Goal: Navigation & Orientation: Understand site structure

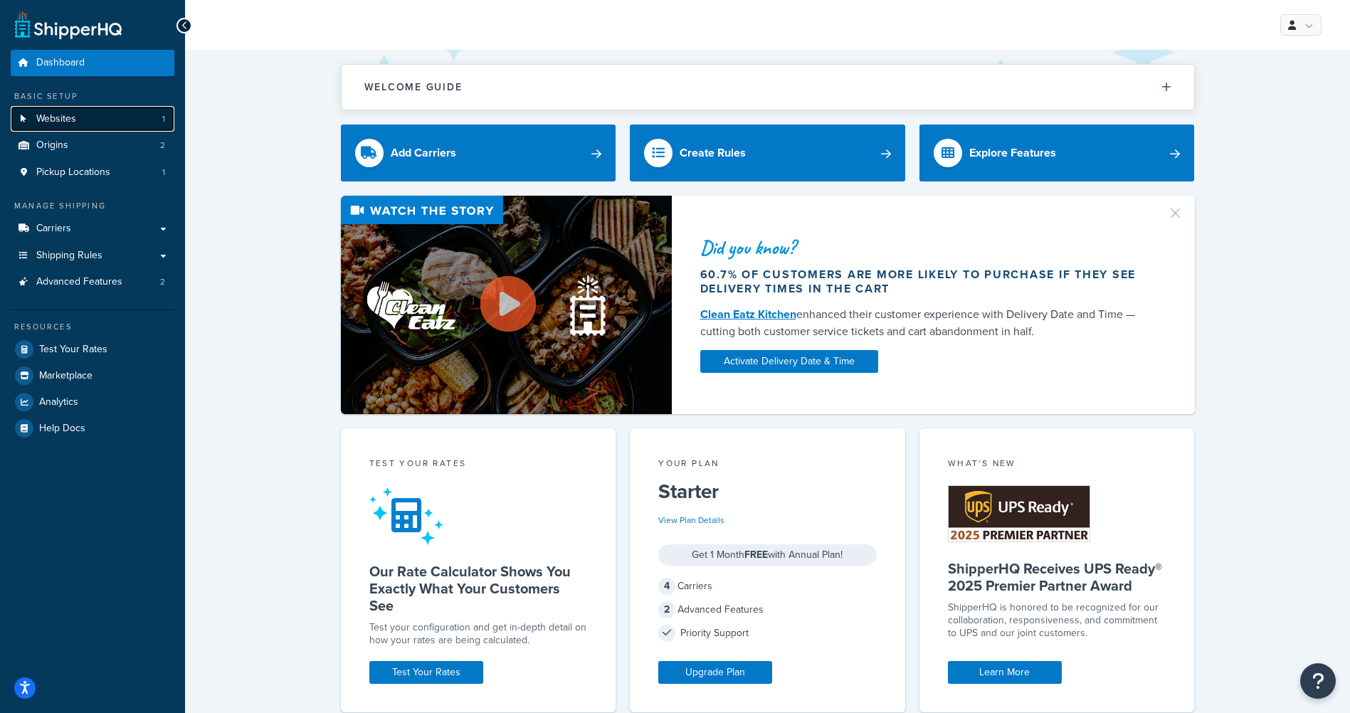
click at [62, 113] on span "Websites" at bounding box center [56, 119] width 40 height 12
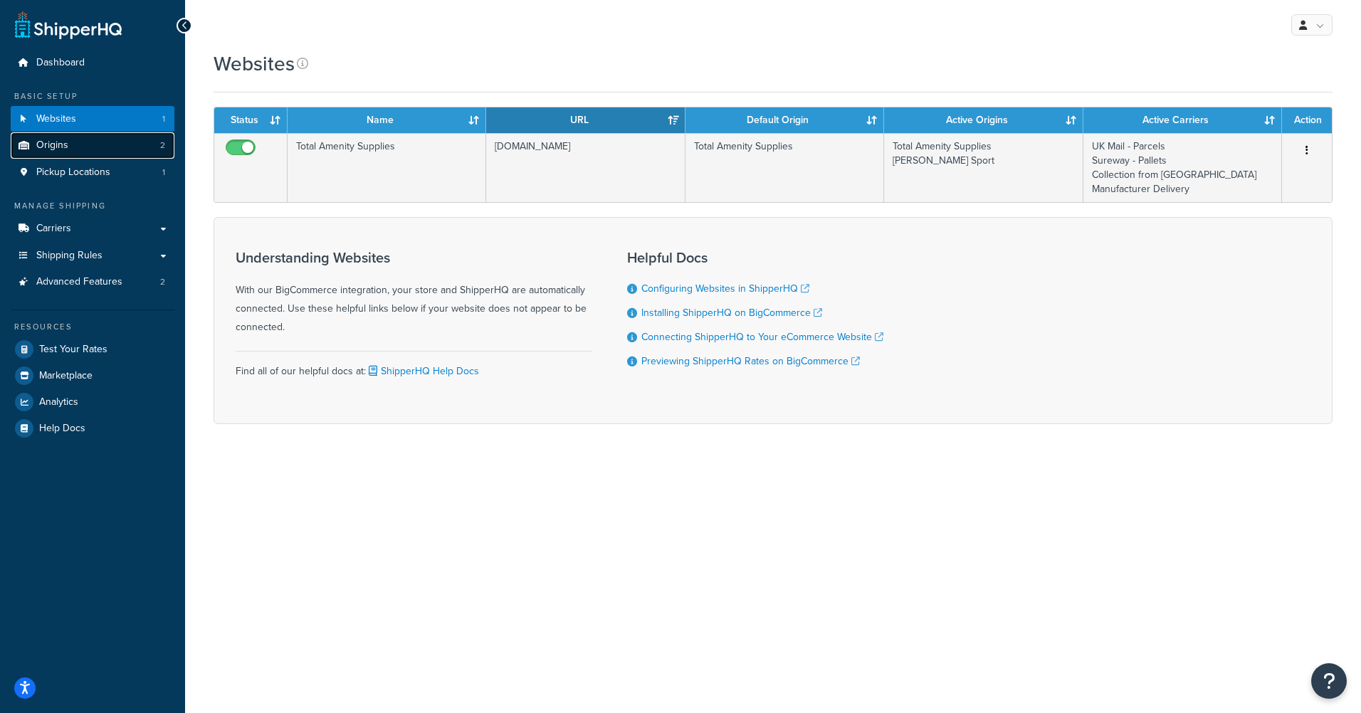
click at [41, 146] on span "Origins" at bounding box center [52, 146] width 32 height 12
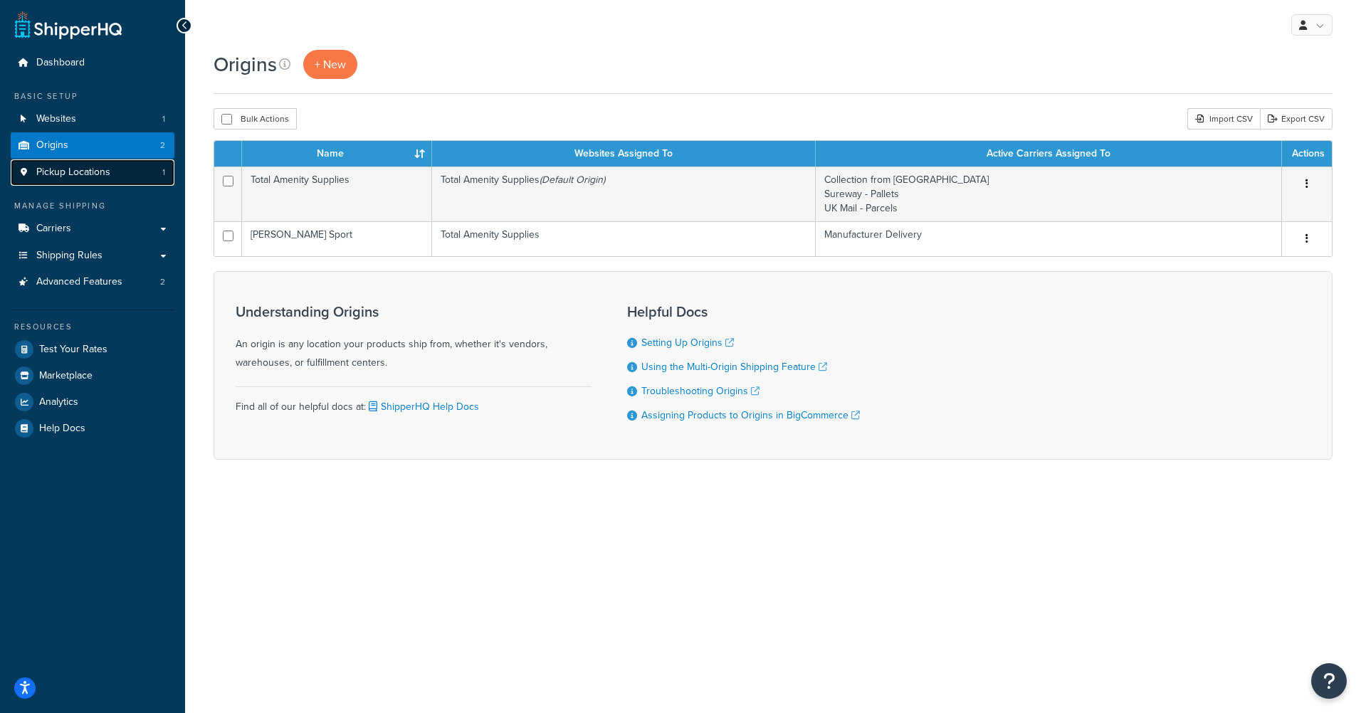
click at [70, 170] on span "Pickup Locations" at bounding box center [73, 173] width 74 height 12
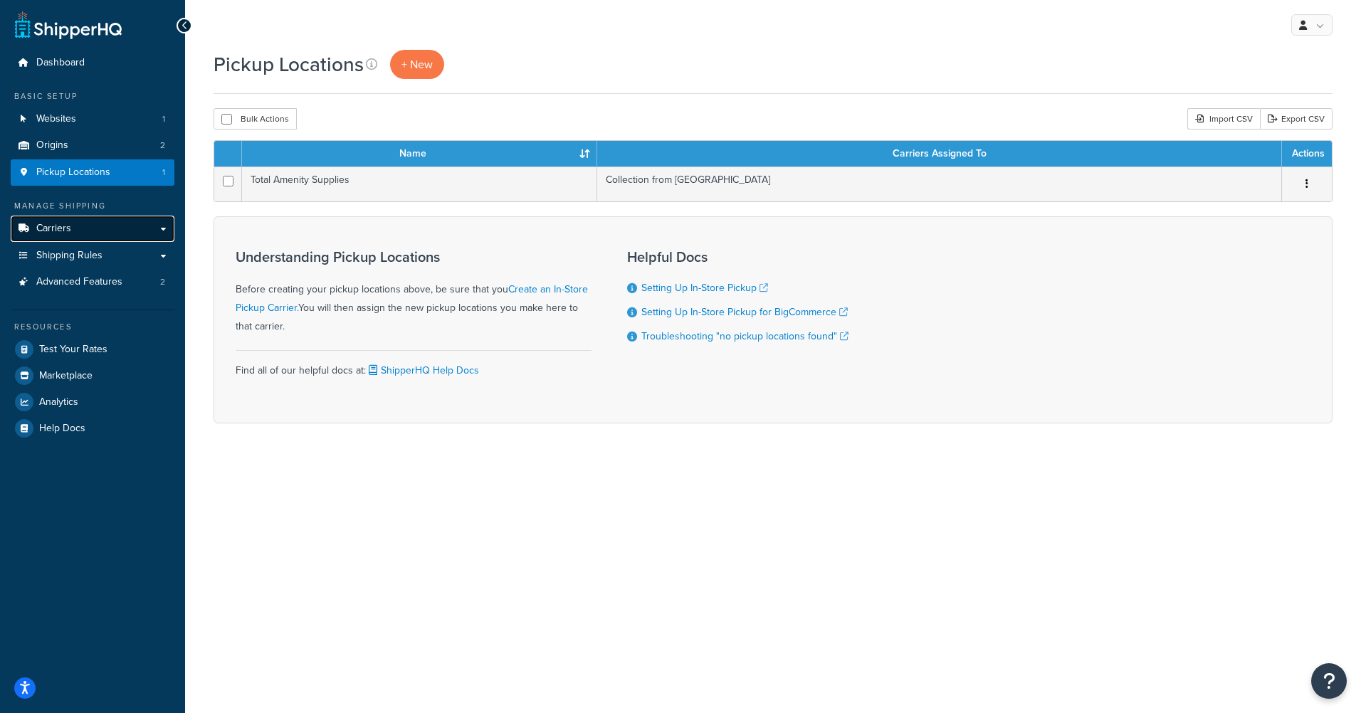
click at [60, 230] on span "Carriers" at bounding box center [53, 229] width 35 height 12
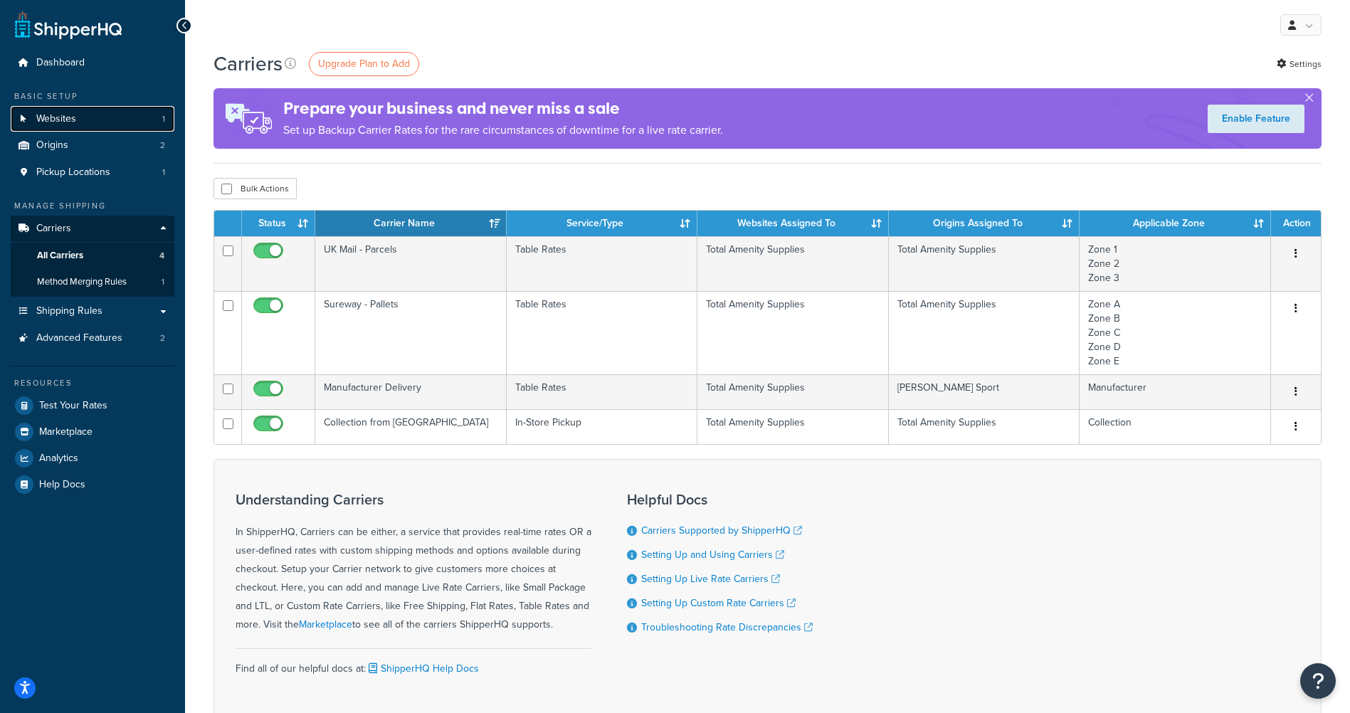
click at [60, 120] on span "Websites" at bounding box center [56, 119] width 40 height 12
